Goal: Check status: Check status

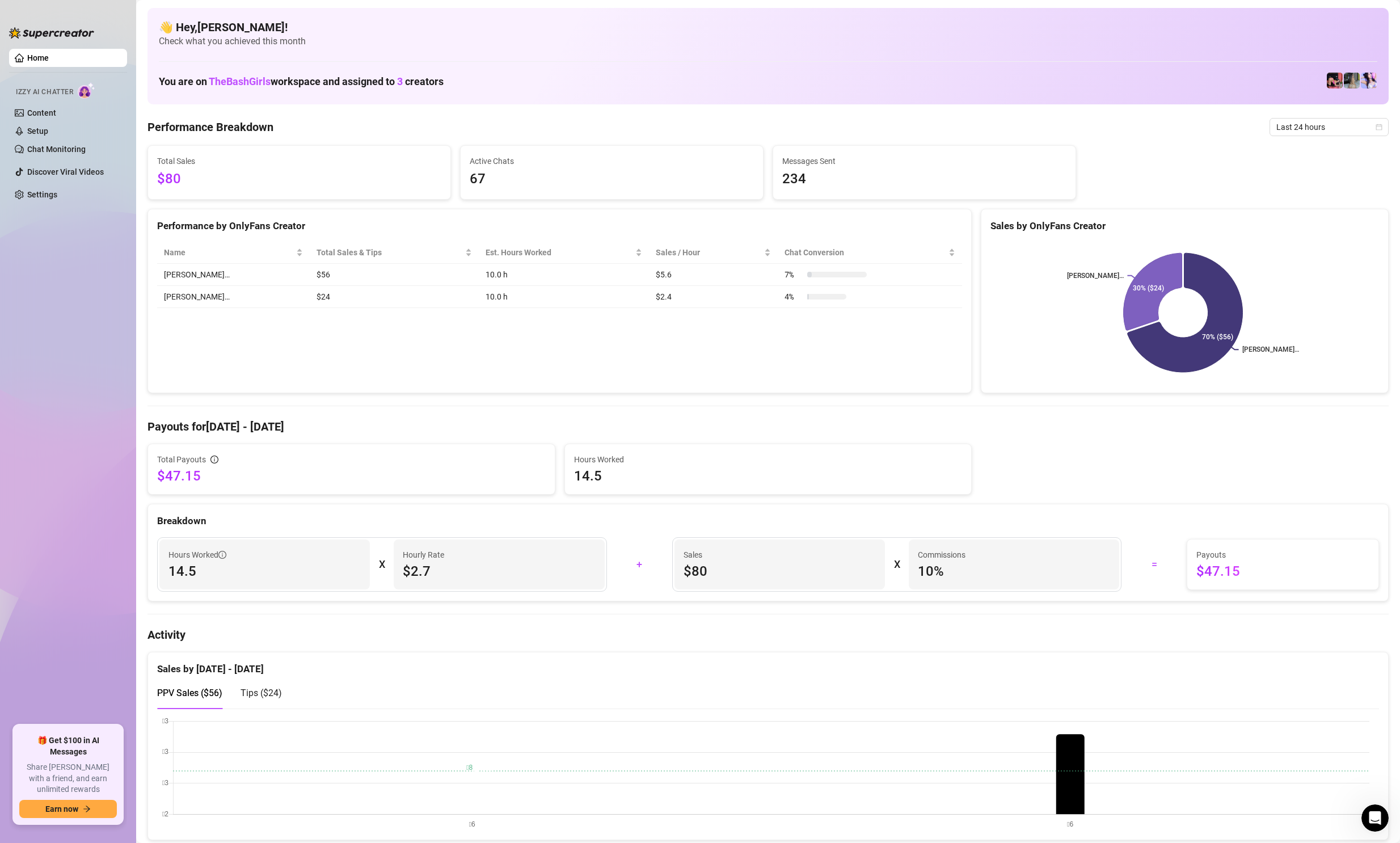
scroll to position [57, 0]
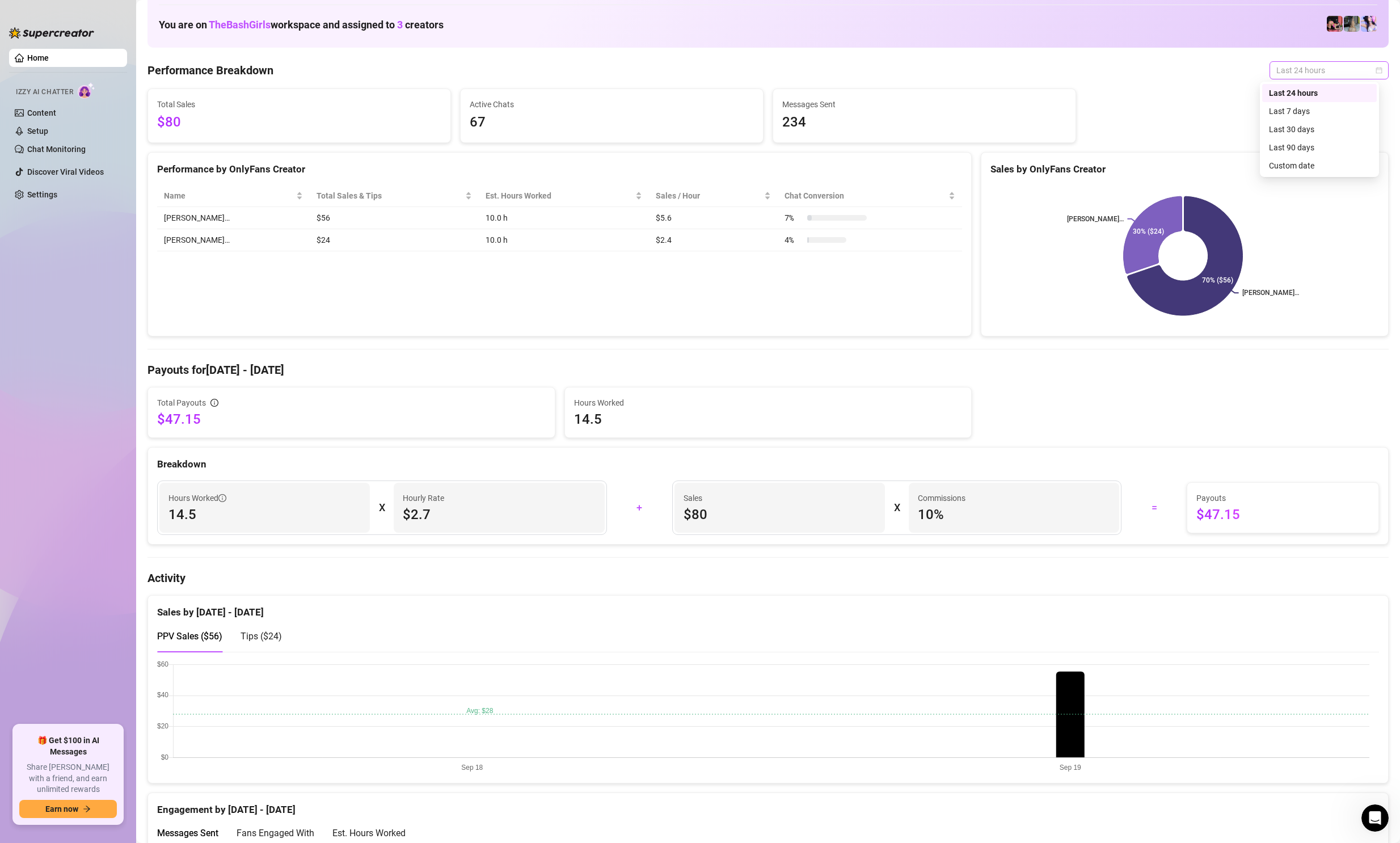
click at [1309, 77] on span "Last 24 hours" at bounding box center [1329, 70] width 105 height 17
click at [1305, 105] on div "Last 7 days" at bounding box center [1319, 112] width 101 height 12
click at [1310, 69] on span "Last 7 days" at bounding box center [1329, 70] width 105 height 17
click at [1307, 88] on div "Last 24 hours" at bounding box center [1319, 93] width 101 height 12
click at [1305, 65] on span "Last 24 hours" at bounding box center [1329, 70] width 105 height 17
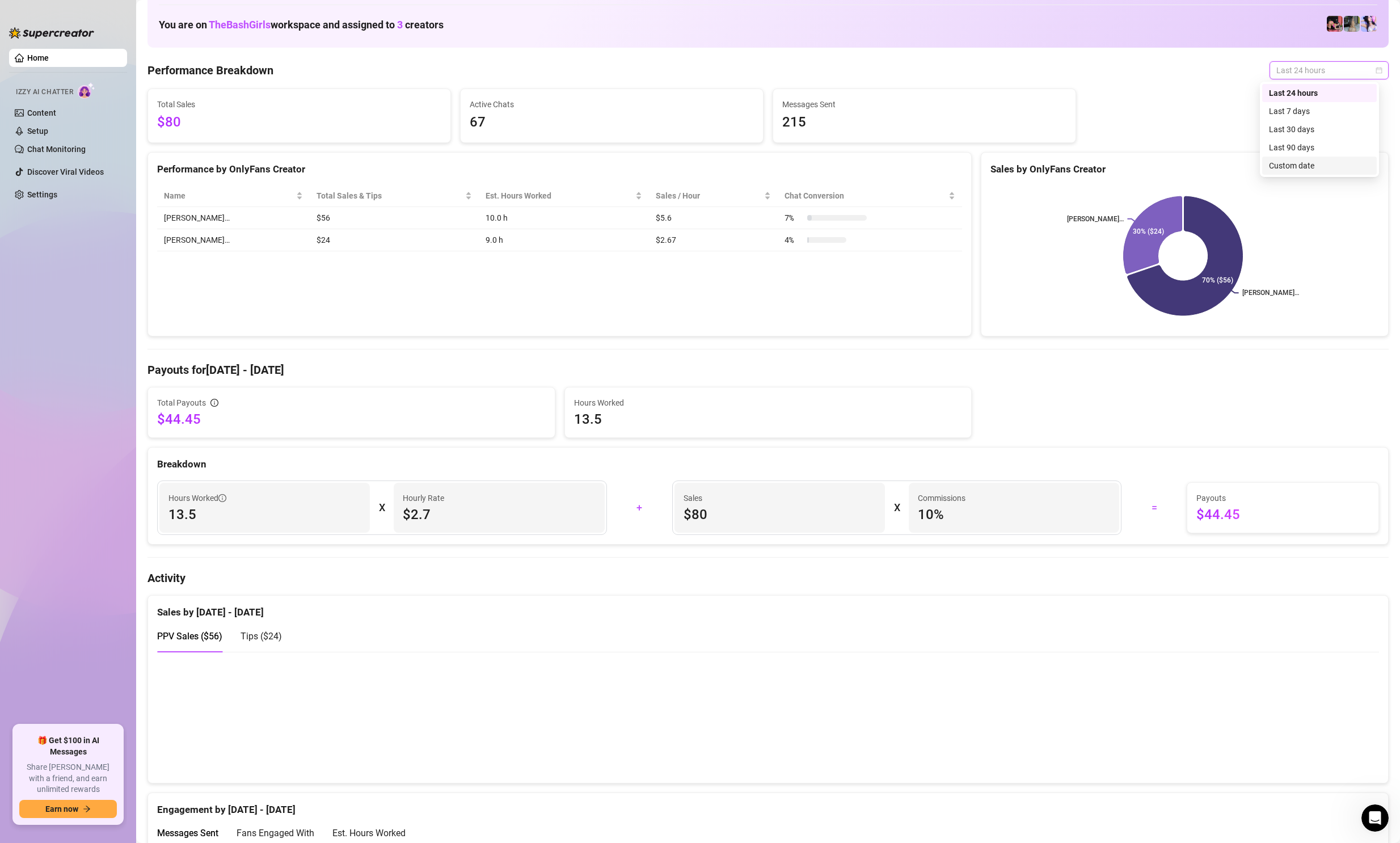
click at [1291, 165] on div "Custom date" at bounding box center [1319, 165] width 101 height 12
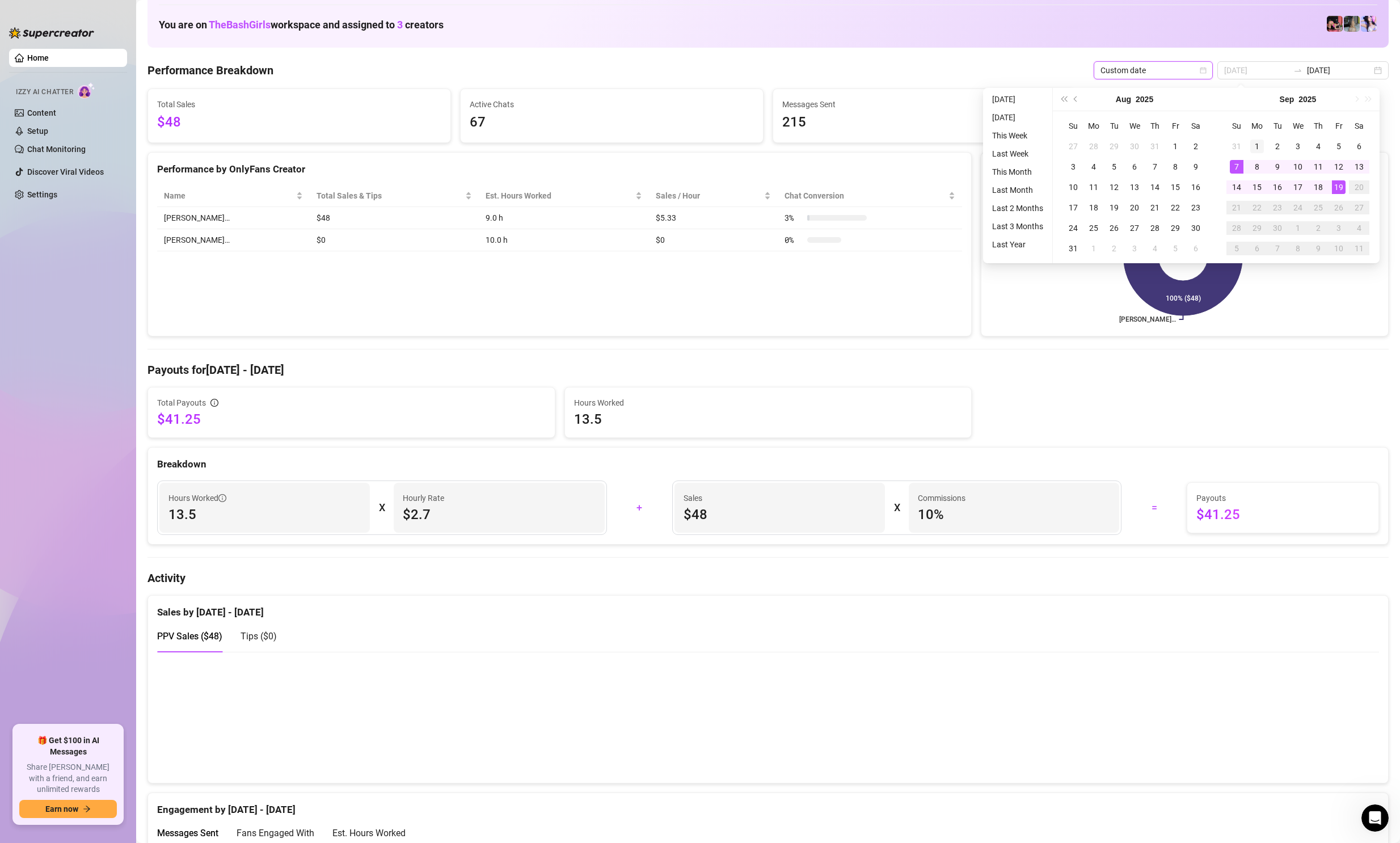
type input "[DATE]"
click at [1251, 150] on div "1" at bounding box center [1257, 147] width 14 height 14
type input "[DATE]"
click at [1340, 191] on div "19" at bounding box center [1339, 188] width 14 height 14
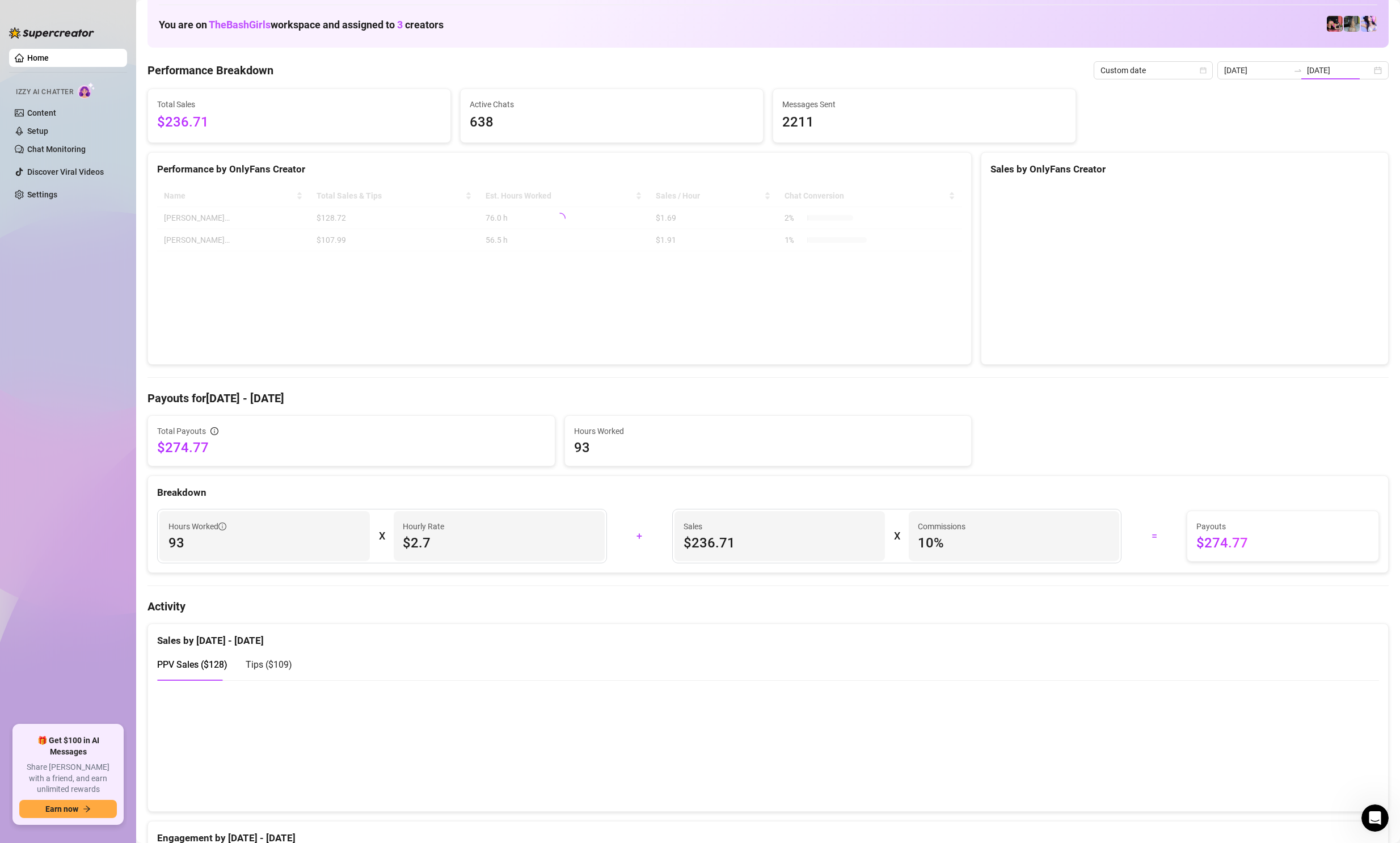
type input "[DATE]"
